Goal: Task Accomplishment & Management: Manage account settings

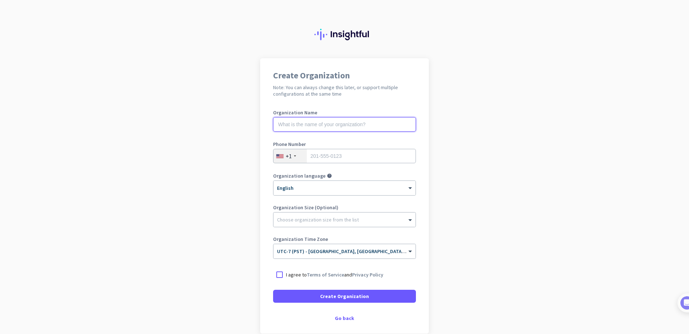
click at [295, 121] on input "text" at bounding box center [344, 124] width 143 height 14
type input "Mercor"
click at [332, 154] on input "tel" at bounding box center [344, 156] width 143 height 14
type input "7142350965"
click at [278, 276] on div at bounding box center [279, 274] width 13 height 13
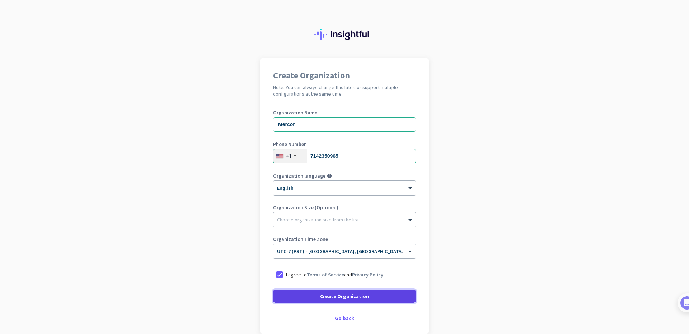
click at [351, 297] on span "Create Organization" at bounding box center [344, 295] width 49 height 7
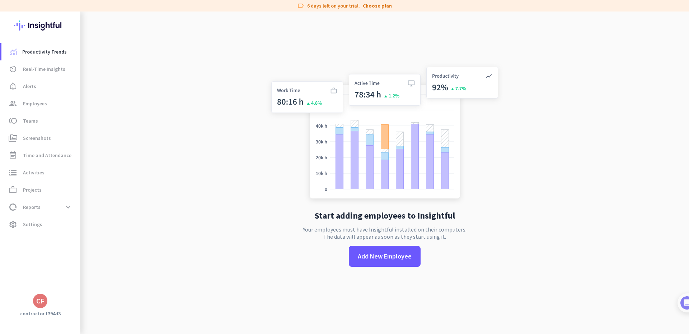
scroll to position [11, 0]
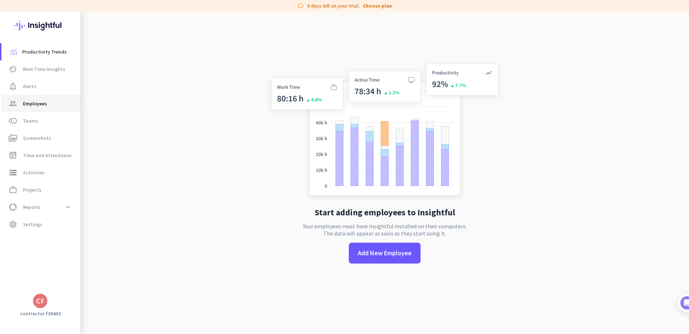
click at [35, 103] on span "Employees" at bounding box center [35, 103] width 24 height 9
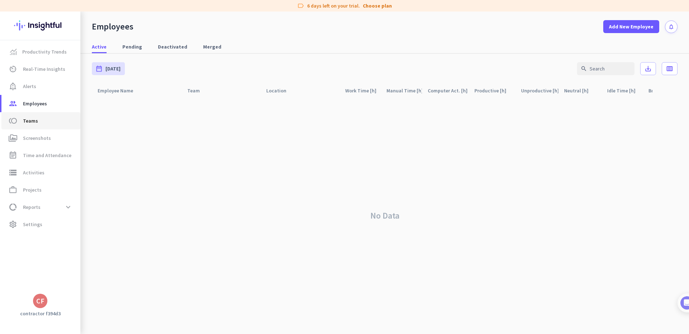
click at [30, 121] on span "Teams" at bounding box center [30, 120] width 15 height 9
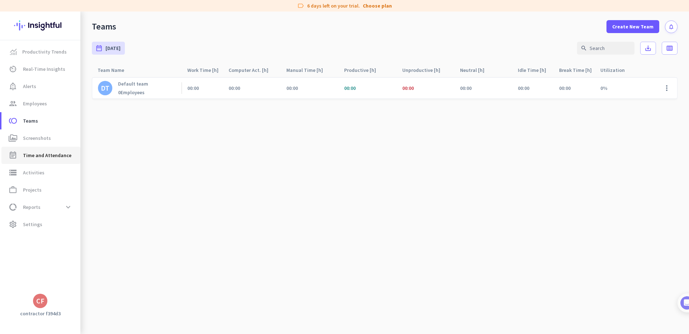
click at [43, 151] on span "Time and Attendance" at bounding box center [47, 155] width 48 height 9
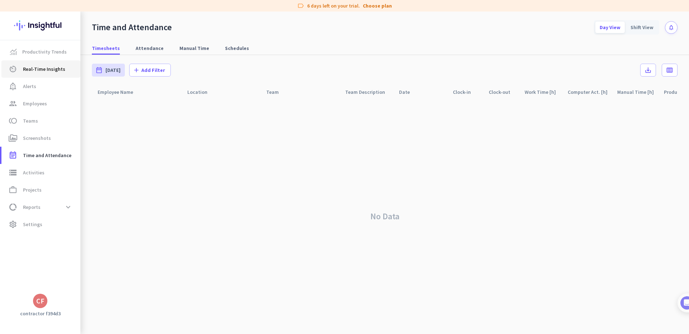
click at [48, 69] on span "Real-Time Insights" at bounding box center [44, 69] width 42 height 9
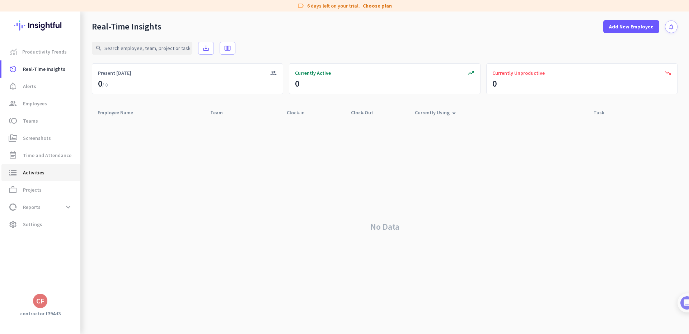
click at [38, 173] on span "Activities" at bounding box center [34, 172] width 22 height 9
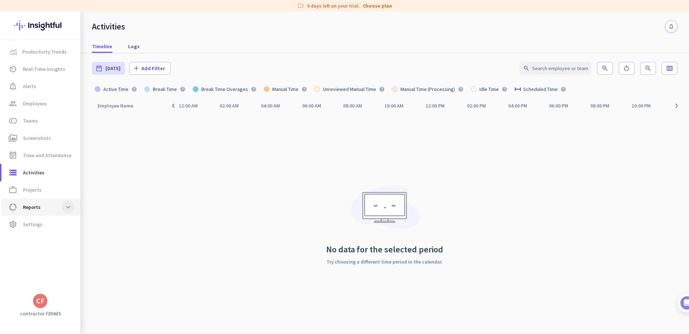
click at [70, 205] on span at bounding box center [68, 206] width 13 height 13
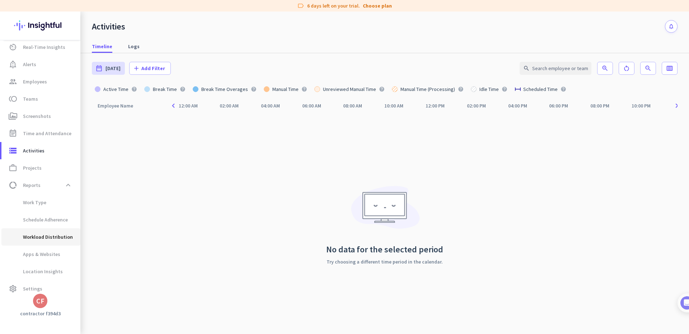
scroll to position [28, 0]
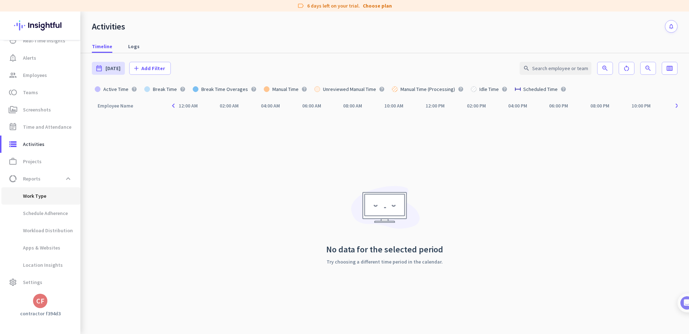
click at [44, 196] on span "Work Type" at bounding box center [26, 195] width 39 height 17
type input "[DATE] - [DATE]"
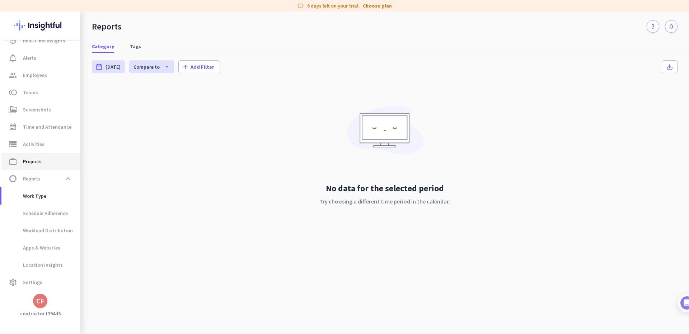
click at [37, 161] on span "Projects" at bounding box center [32, 161] width 19 height 9
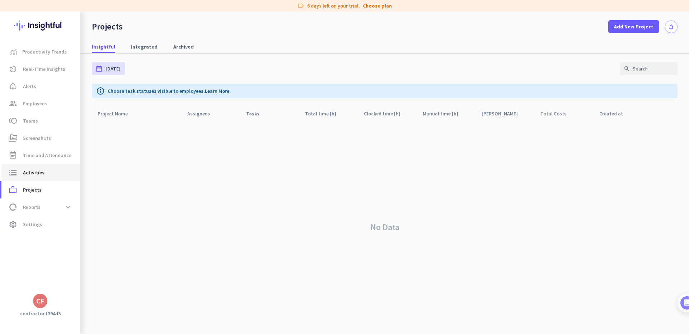
click at [32, 175] on span "Activities" at bounding box center [34, 172] width 22 height 9
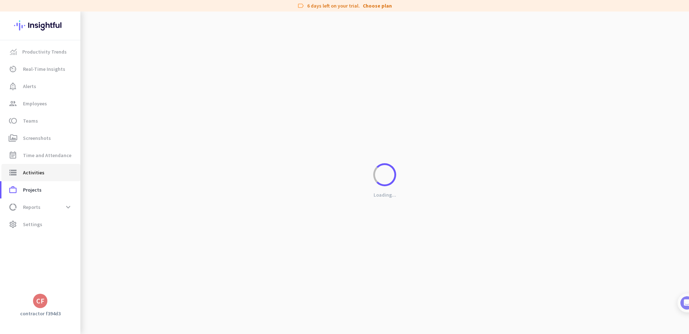
type input "[DATE]"
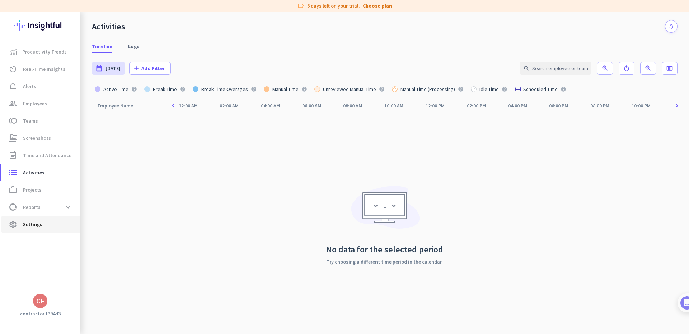
click at [37, 224] on span "Settings" at bounding box center [32, 224] width 19 height 9
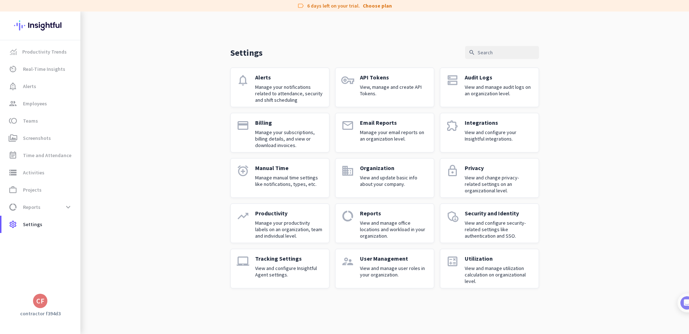
click at [44, 299] on div "CF" at bounding box center [40, 300] width 8 height 7
click at [79, 246] on span "Personal Settings" at bounding box center [78, 248] width 43 height 6
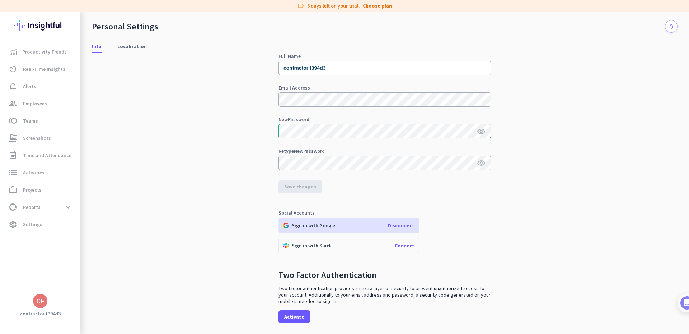
scroll to position [58, 0]
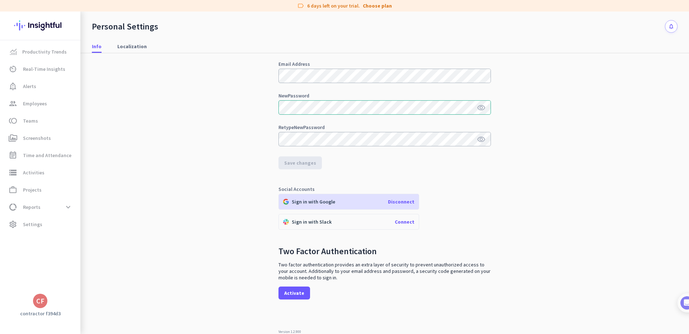
click at [43, 297] on div "CF" at bounding box center [40, 300] width 8 height 7
click at [75, 286] on span "Sign out" at bounding box center [78, 287] width 43 height 6
